Goal: Information Seeking & Learning: Learn about a topic

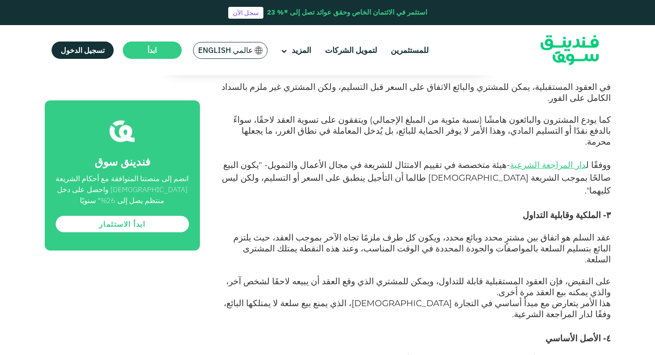
scroll to position [879, 0]
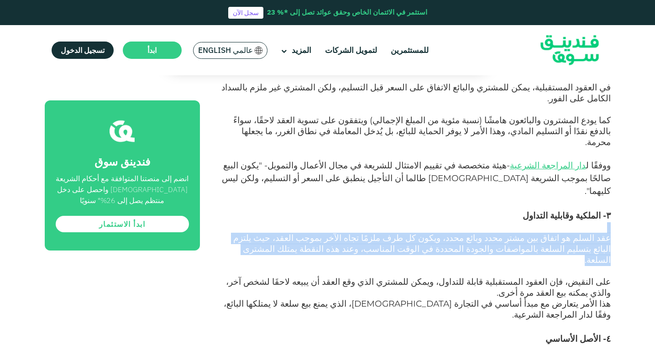
drag, startPoint x: 355, startPoint y: 149, endPoint x: 656, endPoint y: 123, distance: 301.8
copy div "عقد السلم هو اتفاق بين مشترٍ محدد وبائع محدد، ويكون كل طرف ملزمًا تجاه الآخر بم…"
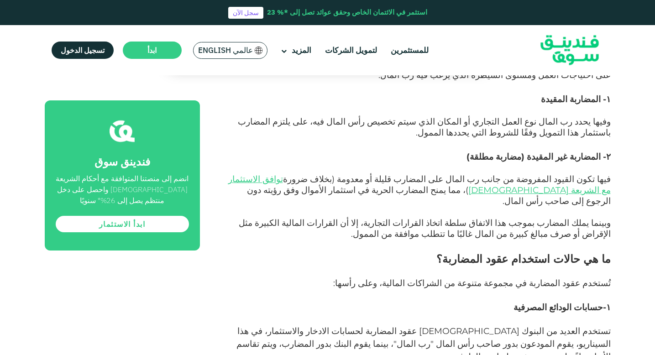
scroll to position [801, 0]
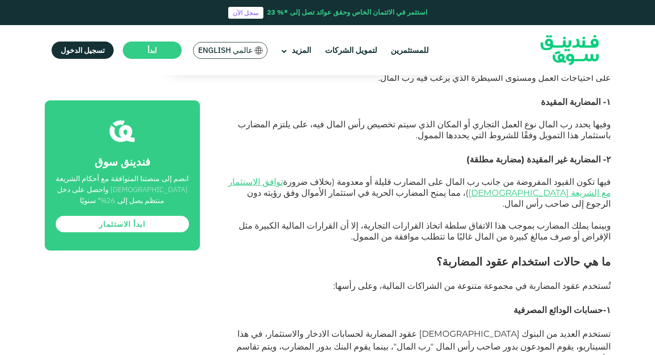
drag, startPoint x: 390, startPoint y: 223, endPoint x: 607, endPoint y: 217, distance: 217.3
click at [607, 281] on span "تُستخدم عقود المضاربة في مجموعة متنوعة من الشراكات المالية، وعلى رأسها:" at bounding box center [471, 286] width 277 height 10
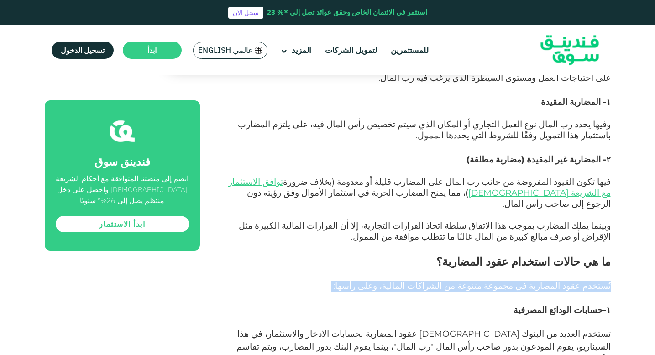
click at [607, 281] on span "تُستخدم عقود المضاربة في مجموعة متنوعة من الشراكات المالية، وعلى رأسها:" at bounding box center [471, 286] width 277 height 10
copy div "تُستخدم عقود المضاربة في مجموعة متنوعة من الشراكات المالية، وعلى رأسها:"
